Goal: Task Accomplishment & Management: Complete application form

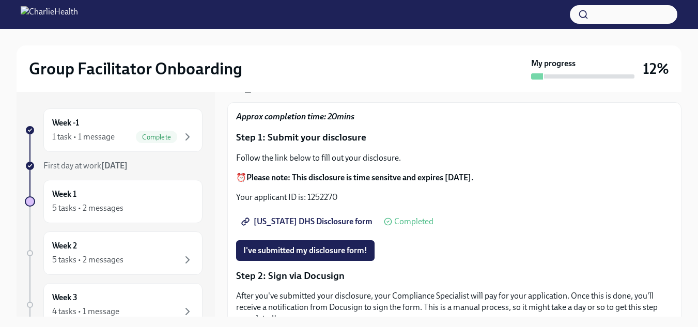
scroll to position [65, 0]
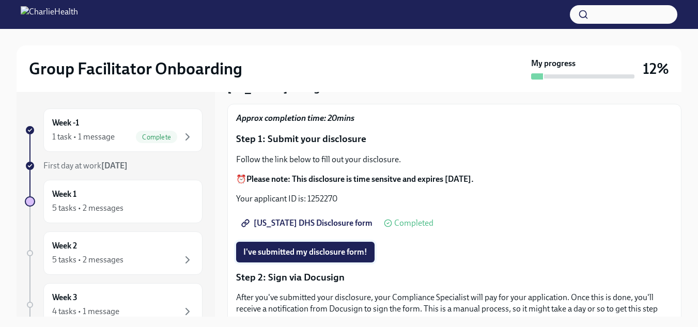
click at [352, 249] on span "I've submitted my disclosure form!" at bounding box center [305, 252] width 124 height 10
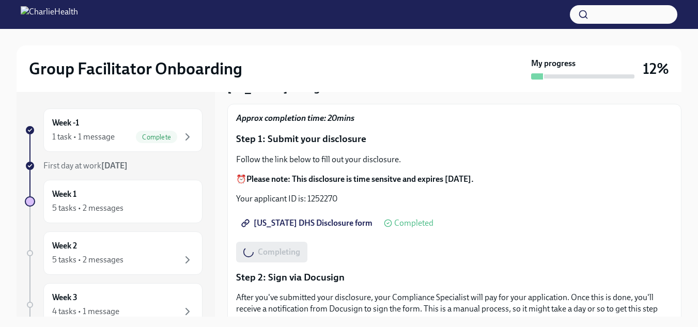
click at [292, 227] on span "[US_STATE] DHS Disclosure form" at bounding box center [307, 223] width 129 height 10
click at [384, 224] on icon at bounding box center [388, 223] width 8 height 8
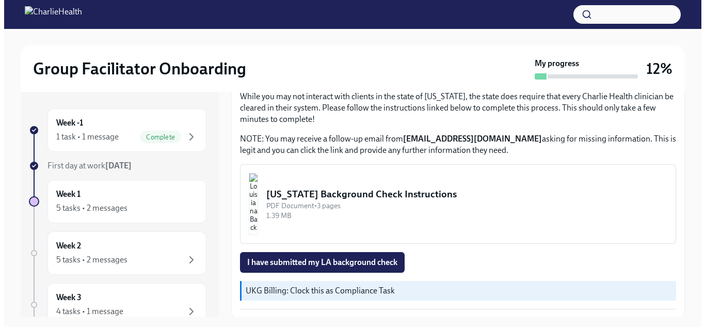
scroll to position [360, 0]
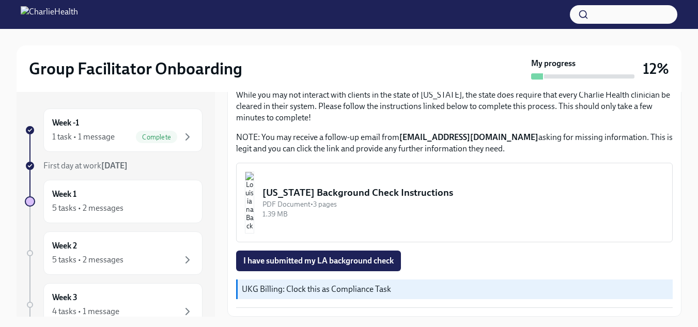
click at [325, 194] on div "[US_STATE] Background Check Instructions" at bounding box center [462, 192] width 401 height 13
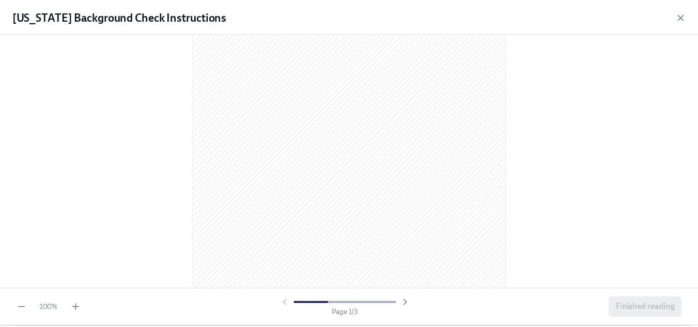
scroll to position [20, 0]
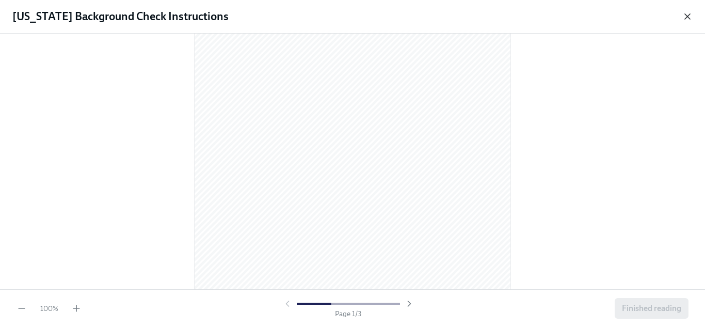
click at [687, 15] on icon "button" at bounding box center [687, 16] width 5 height 5
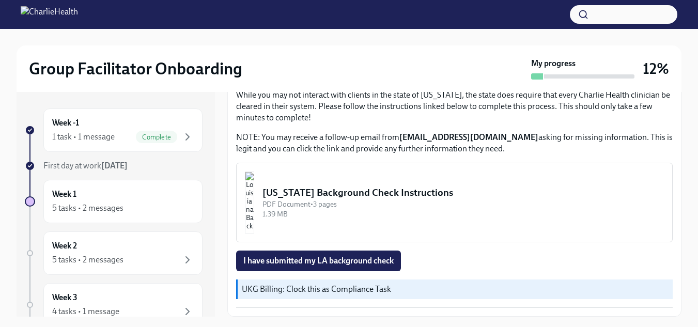
scroll to position [19, 0]
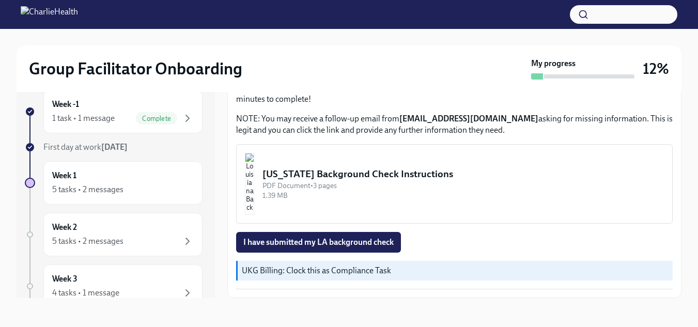
drag, startPoint x: 207, startPoint y: 137, endPoint x: 215, endPoint y: 124, distance: 15.8
click at [215, 124] on div "Week -1 1 task • 1 message Complete First day at work [DATE] Week 1 5 tasks • 2…" at bounding box center [349, 185] width 665 height 225
click at [107, 192] on div "5 tasks • 2 messages" at bounding box center [87, 189] width 71 height 11
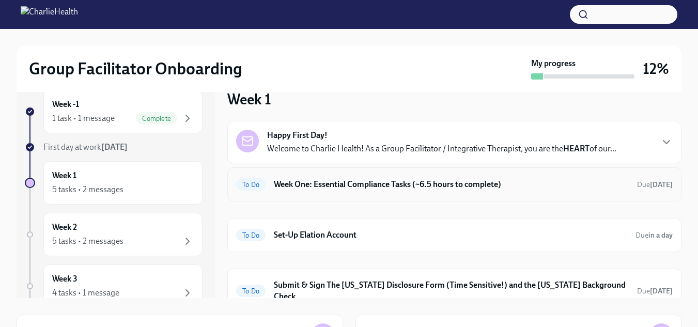
click at [486, 185] on h6 "Week One: Essential Compliance Tasks (~6.5 hours to complete)" at bounding box center [451, 184] width 355 height 11
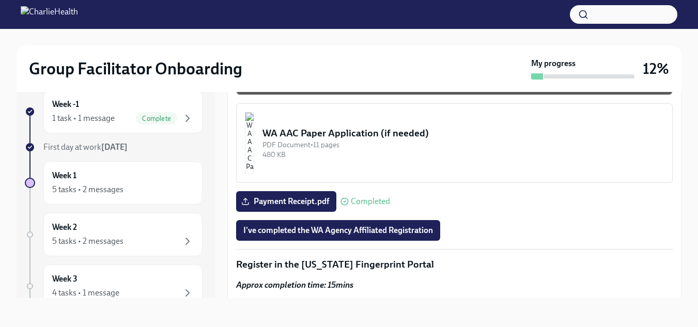
scroll to position [937, 0]
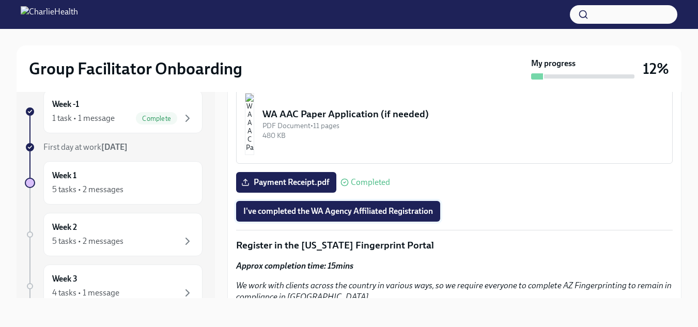
click at [429, 213] on button "I've completed the WA Agency Affiliated Registration" at bounding box center [338, 211] width 204 height 21
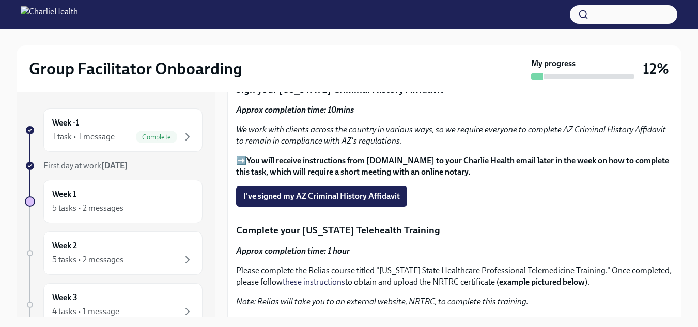
scroll to position [1267, 0]
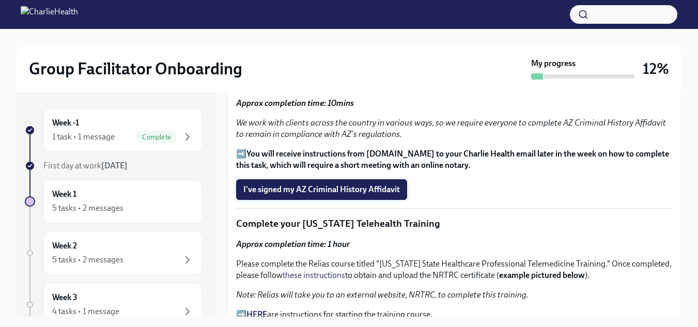
click at [360, 184] on span "I've signed my AZ Criminal History Affidavit" at bounding box center [321, 189] width 156 height 10
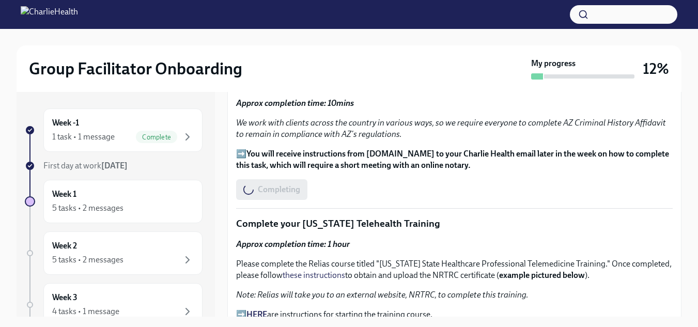
scroll to position [1312, 0]
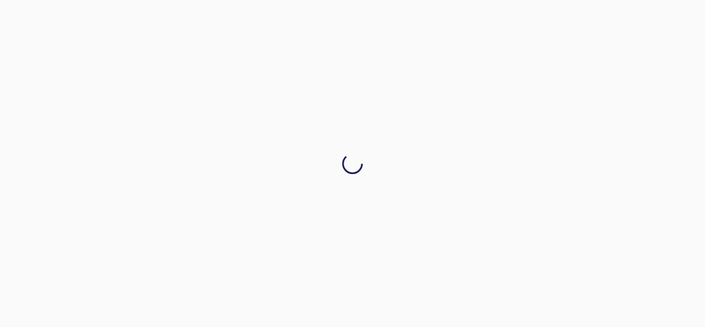
drag, startPoint x: 676, startPoint y: 207, endPoint x: 675, endPoint y: 213, distance: 5.7
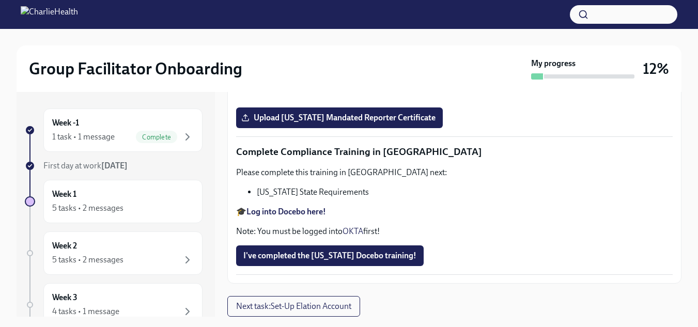
scroll to position [2352, 0]
click at [348, 117] on span "Upload [US_STATE] Mandated Reporter Certificate" at bounding box center [339, 118] width 192 height 10
click at [0, 0] on input "Upload [US_STATE] Mandated Reporter Certificate" at bounding box center [0, 0] width 0 height 0
drag, startPoint x: 685, startPoint y: 278, endPoint x: 637, endPoint y: 298, distance: 52.1
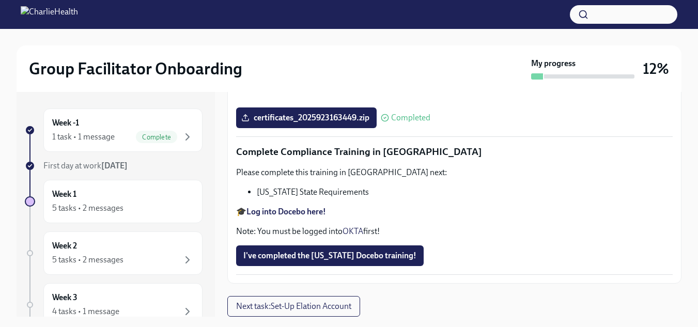
click at [345, 307] on span "Next task : Set-Up Elation Account" at bounding box center [293, 306] width 115 height 10
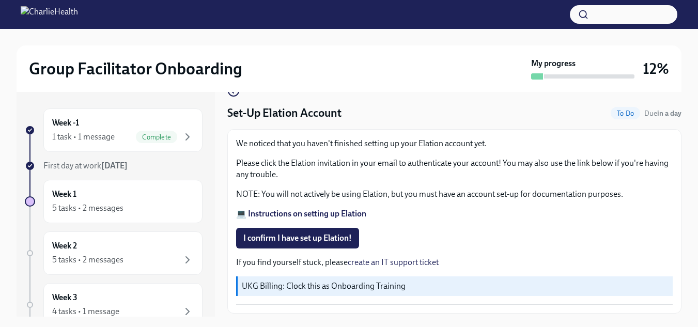
scroll to position [54, 0]
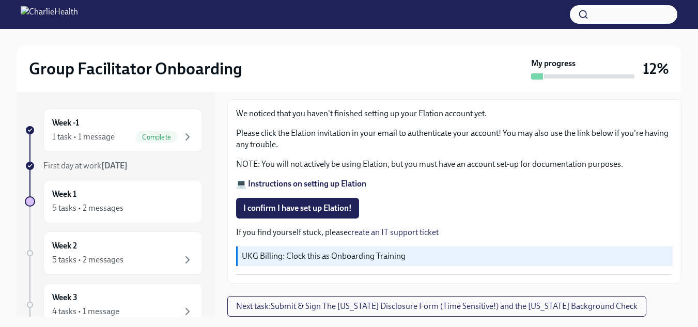
click at [337, 180] on strong "💻 Instructions on setting up Elation" at bounding box center [301, 184] width 130 height 10
click at [271, 208] on span "I confirm I have set up Elation!" at bounding box center [297, 208] width 108 height 10
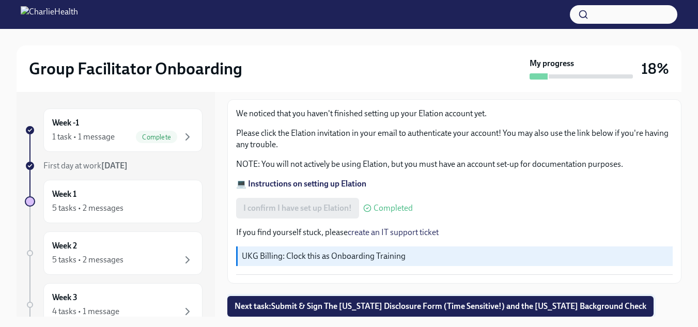
click at [383, 296] on button "Next task : Submit & Sign The Utah Disclosure Form (Time Sensitive!) and the Lo…" at bounding box center [440, 306] width 426 height 21
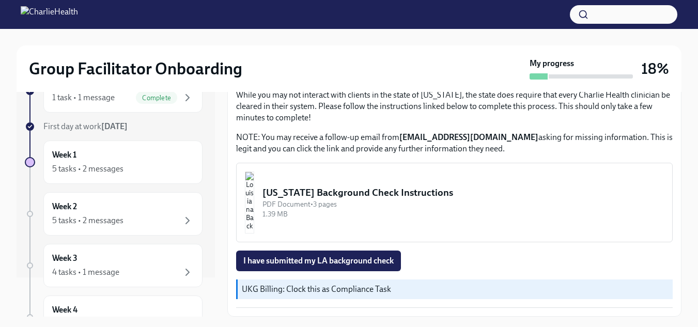
scroll to position [49, 0]
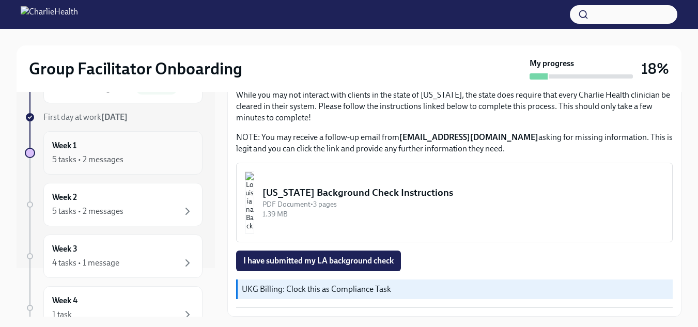
click at [138, 151] on div "Week 1 5 tasks • 2 messages" at bounding box center [123, 153] width 142 height 26
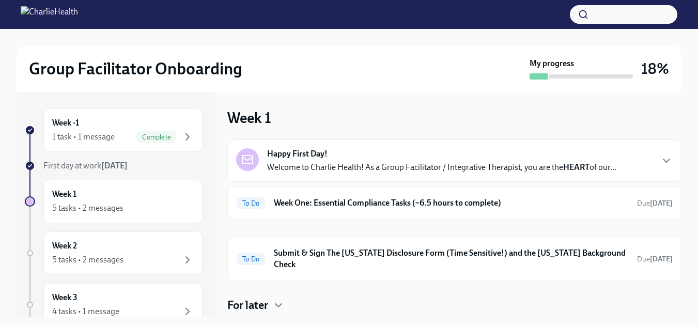
drag, startPoint x: 672, startPoint y: 149, endPoint x: 673, endPoint y: 178, distance: 28.9
click at [673, 178] on div "Happy First Day! Welcome to Charlie Health! As a Group Facilitator / Integrativ…" at bounding box center [454, 160] width 454 height 42
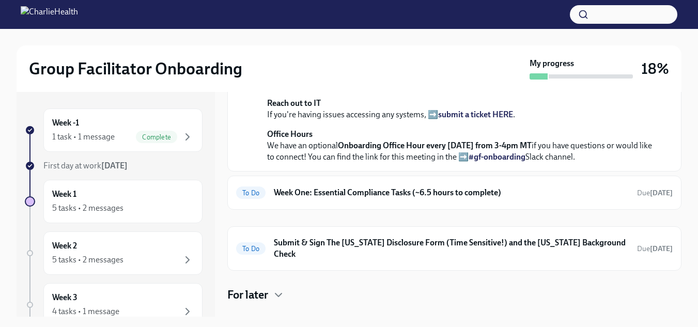
scroll to position [300, 0]
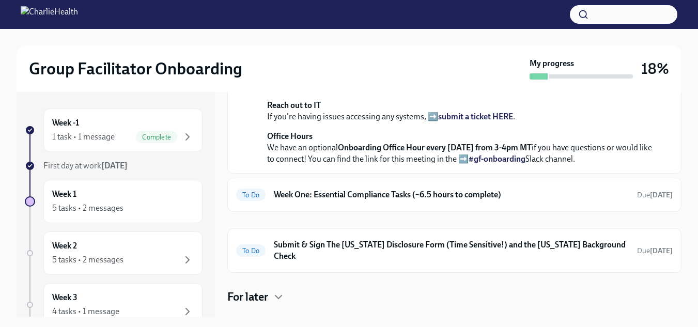
click at [472, 20] on strong "view the FULL onboarding plan HERE" at bounding box center [427, 15] width 134 height 10
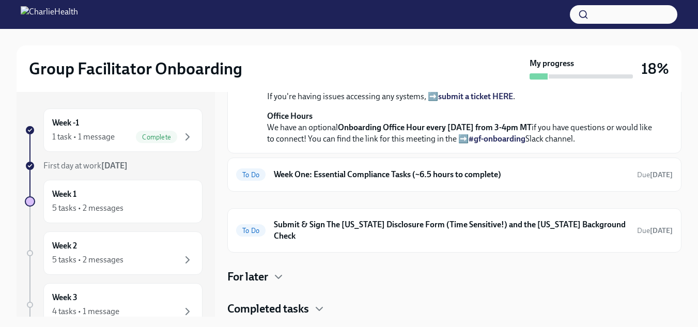
scroll to position [474, 0]
click at [480, 180] on h6 "Week One: Essential Compliance Tasks (~6.5 hours to complete)" at bounding box center [451, 174] width 355 height 11
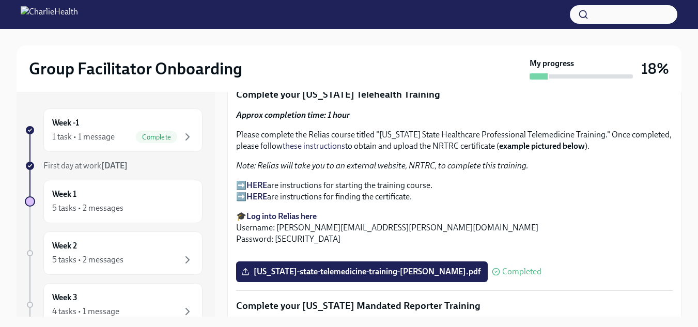
scroll to position [1376, 0]
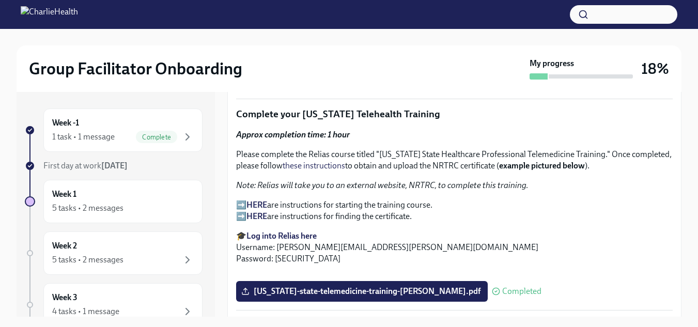
click at [683, 215] on div "Group Facilitator Onboarding My progress 18% Week -1 1 task • 1 message Complet…" at bounding box center [349, 187] width 698 height 317
click at [263, 200] on strong "HERE" at bounding box center [256, 205] width 21 height 10
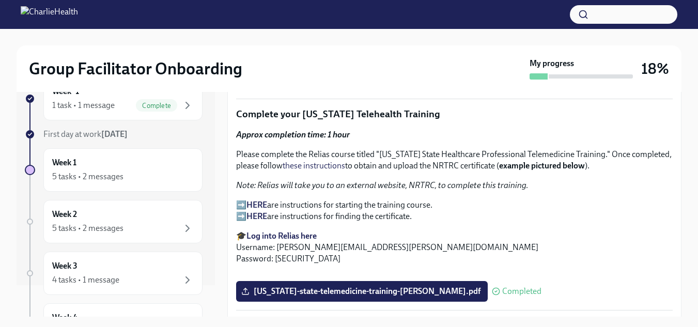
scroll to position [36, 0]
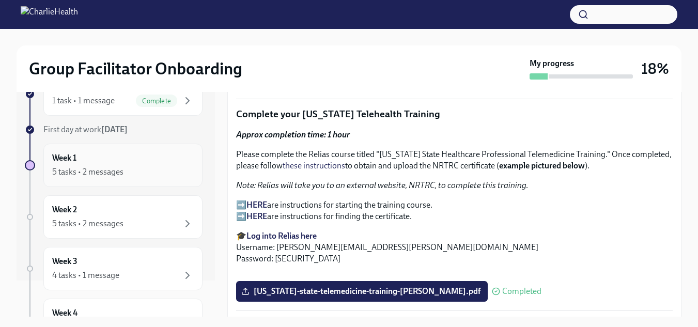
click at [64, 170] on div "5 tasks • 2 messages" at bounding box center [87, 171] width 71 height 11
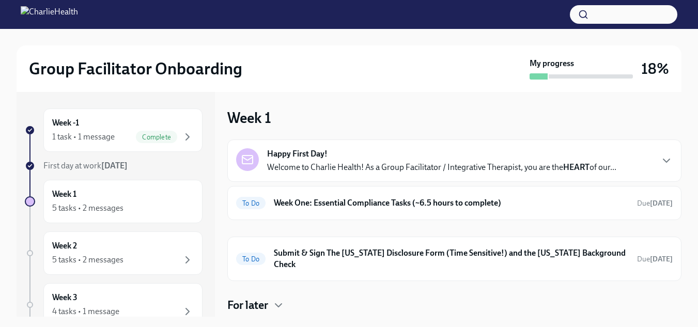
scroll to position [28, 0]
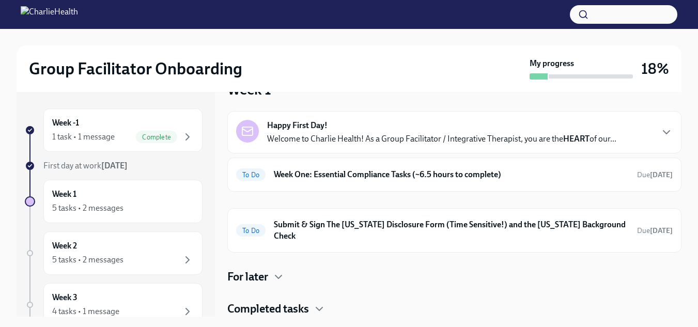
click at [281, 307] on h4 "Completed tasks" at bounding box center [268, 308] width 82 height 15
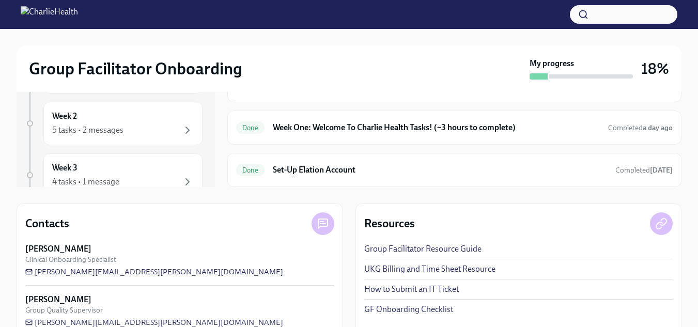
scroll to position [131, 0]
drag, startPoint x: 705, startPoint y: 191, endPoint x: 693, endPoint y: 52, distance: 139.5
click at [693, 52] on div "Group Facilitator Onboarding My progress 18% Week -1 1 task • 1 message Complet…" at bounding box center [349, 122] width 698 height 449
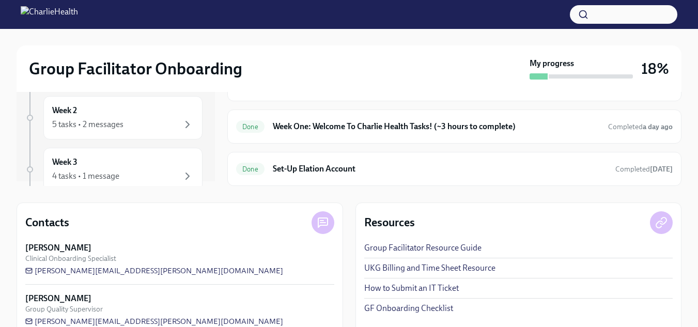
scroll to position [0, 0]
click at [119, 117] on div "Week 2 5 tasks • 2 messages" at bounding box center [123, 122] width 142 height 26
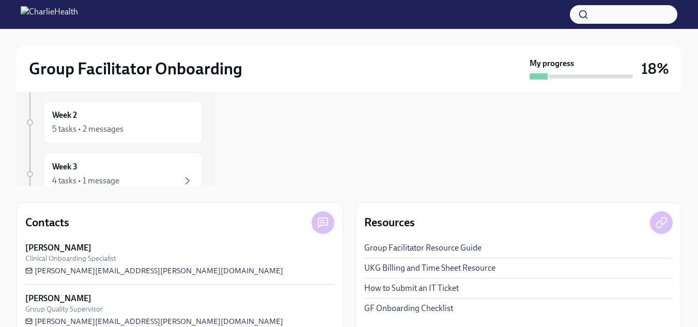
drag, startPoint x: 705, startPoint y: 91, endPoint x: 691, endPoint y: 79, distance: 19.0
click at [691, 79] on div "Group Facilitator Onboarding My progress 18% Week -1 1 task • 1 message Complet…" at bounding box center [349, 122] width 698 height 449
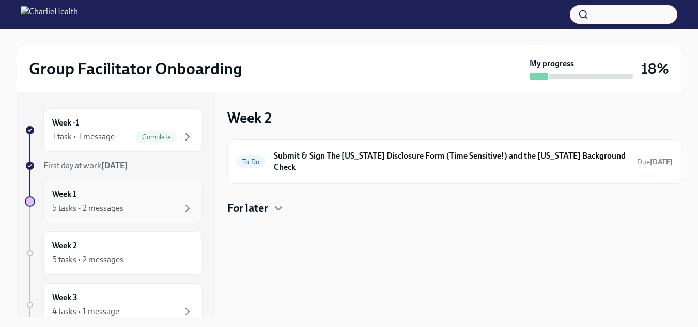
click at [165, 210] on div "5 tasks • 2 messages" at bounding box center [123, 208] width 142 height 12
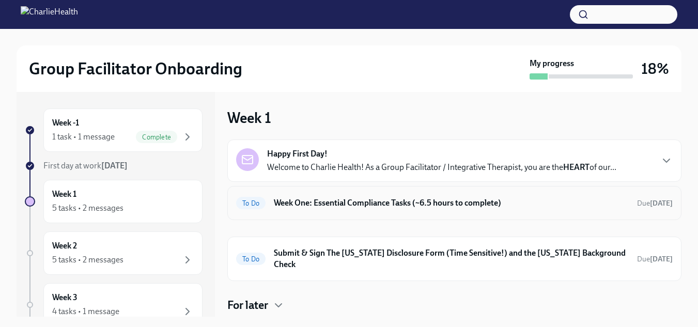
click at [385, 211] on div "To Do Week One: Essential Compliance Tasks (~6.5 hours to complete) Due [DATE]" at bounding box center [454, 203] width 436 height 17
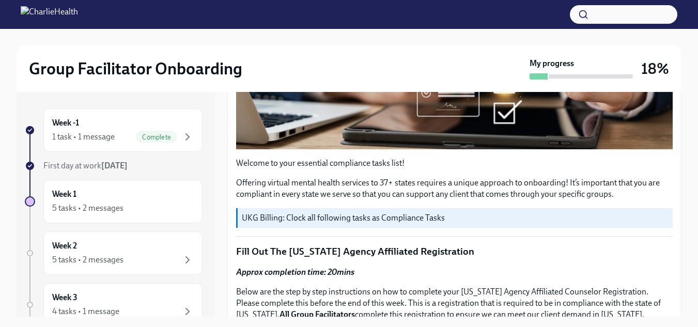
scroll to position [304, 0]
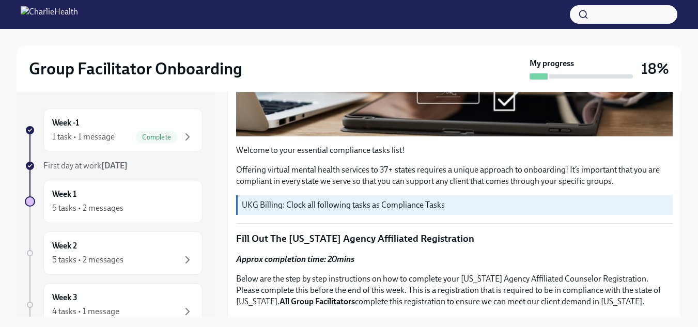
click at [402, 203] on p "UKG Billing: Clock all following tasks as Compliance Tasks" at bounding box center [455, 204] width 427 height 11
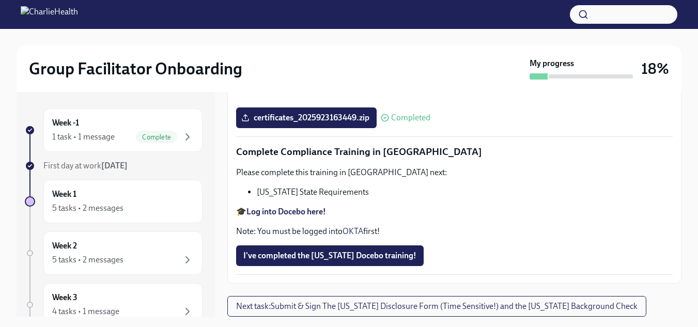
scroll to position [2352, 0]
click at [295, 208] on strong "Log into Docebo here!" at bounding box center [286, 212] width 80 height 10
